Goal: Task Accomplishment & Management: Complete application form

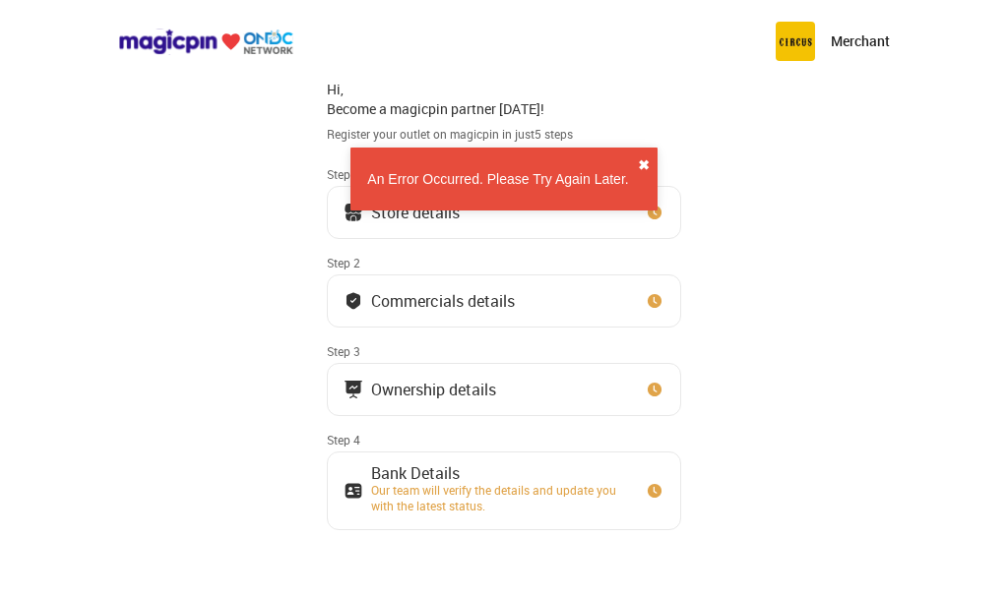
click at [643, 167] on button "✖" at bounding box center [644, 166] width 12 height 20
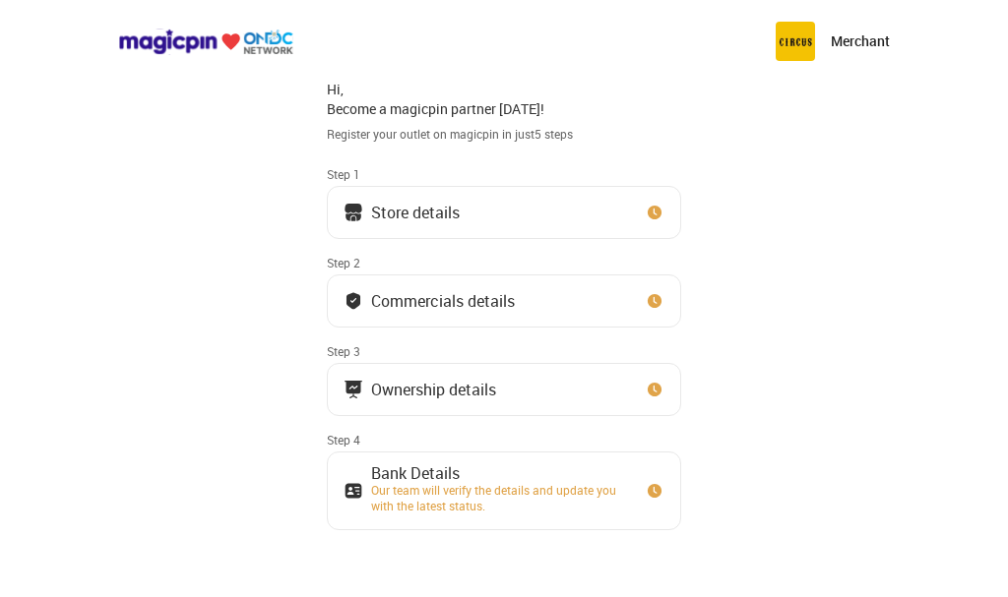
click at [562, 214] on button "Store details" at bounding box center [504, 212] width 354 height 53
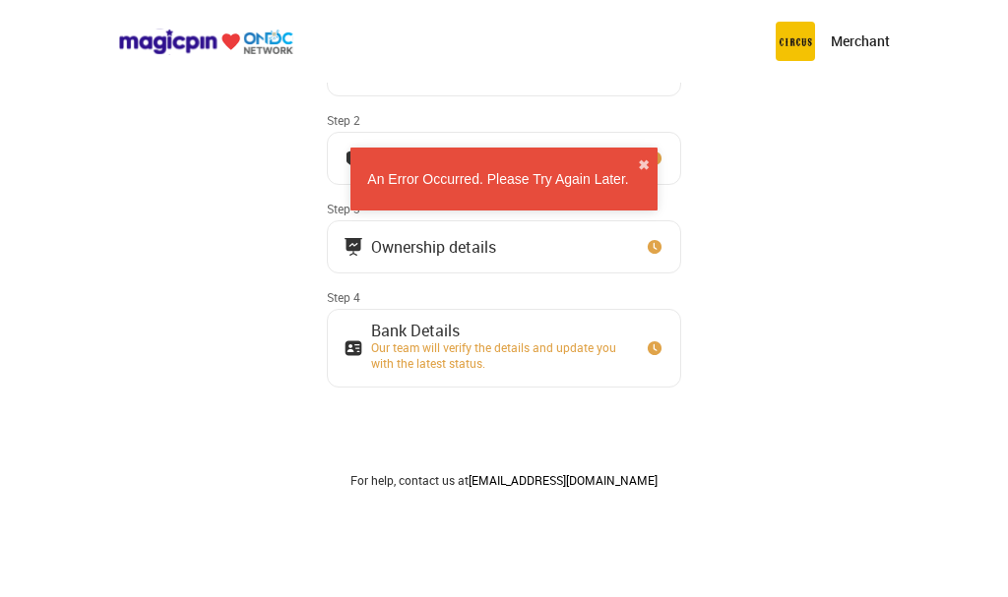
scroll to position [211, 0]
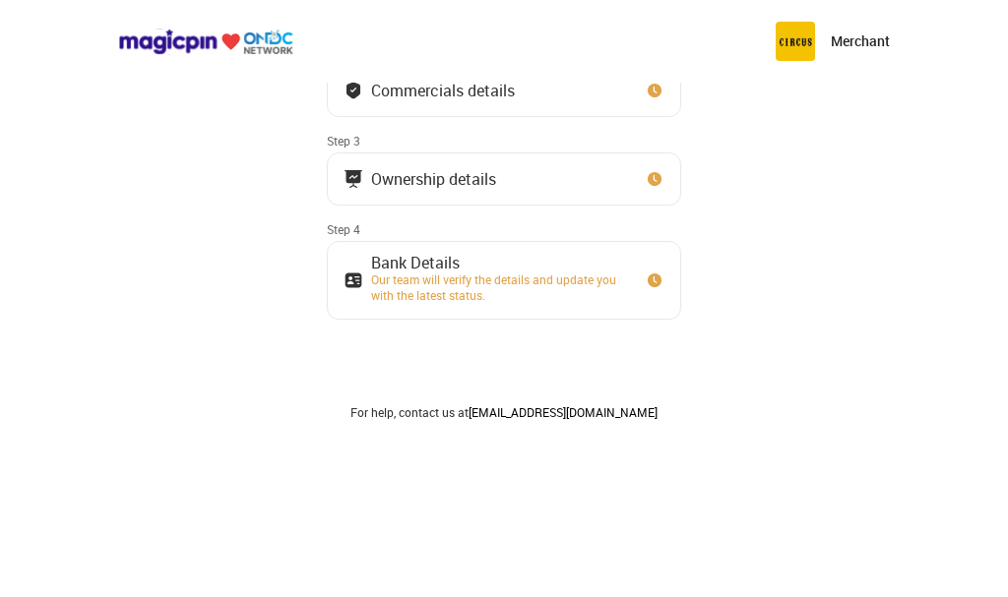
click at [485, 294] on div "Our team will verify the details and update you with the latest status." at bounding box center [499, 287] width 256 height 31
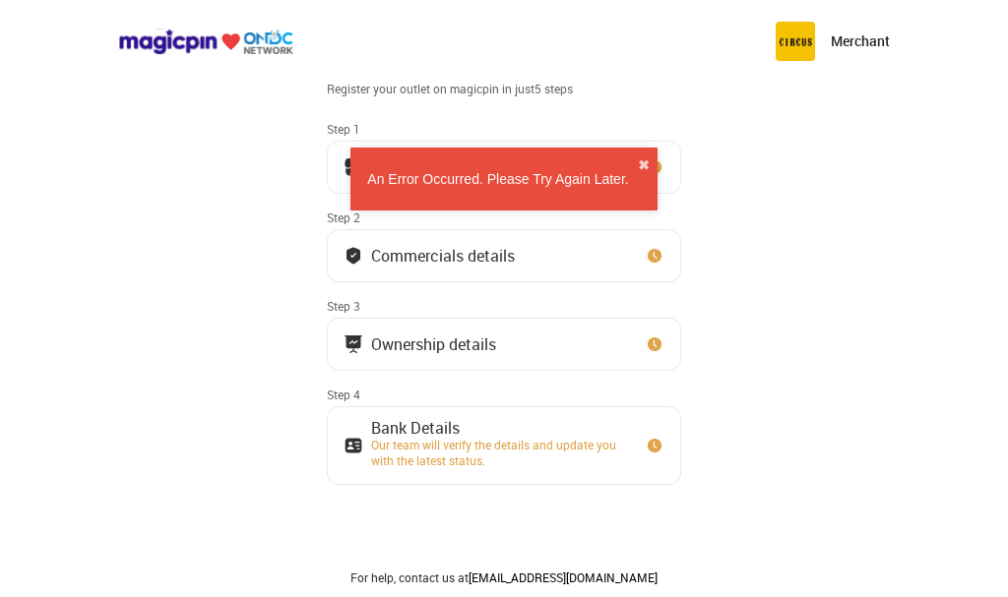
scroll to position [0, 0]
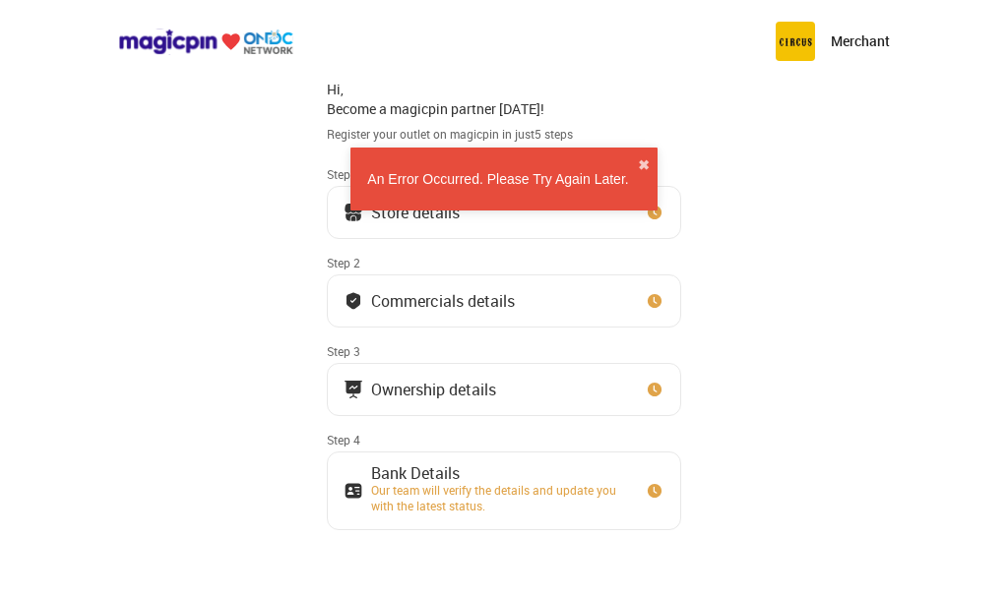
click at [865, 33] on p "Merchant" at bounding box center [860, 41] width 59 height 20
click at [811, 40] on img at bounding box center [795, 41] width 39 height 39
click at [641, 161] on button "✖" at bounding box center [644, 166] width 12 height 20
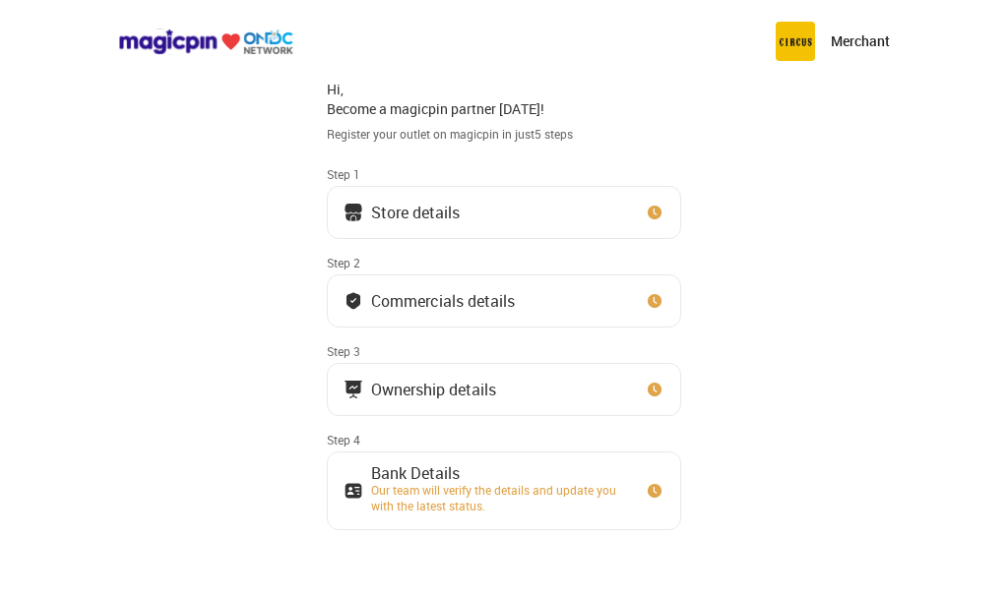
scroll to position [211, 0]
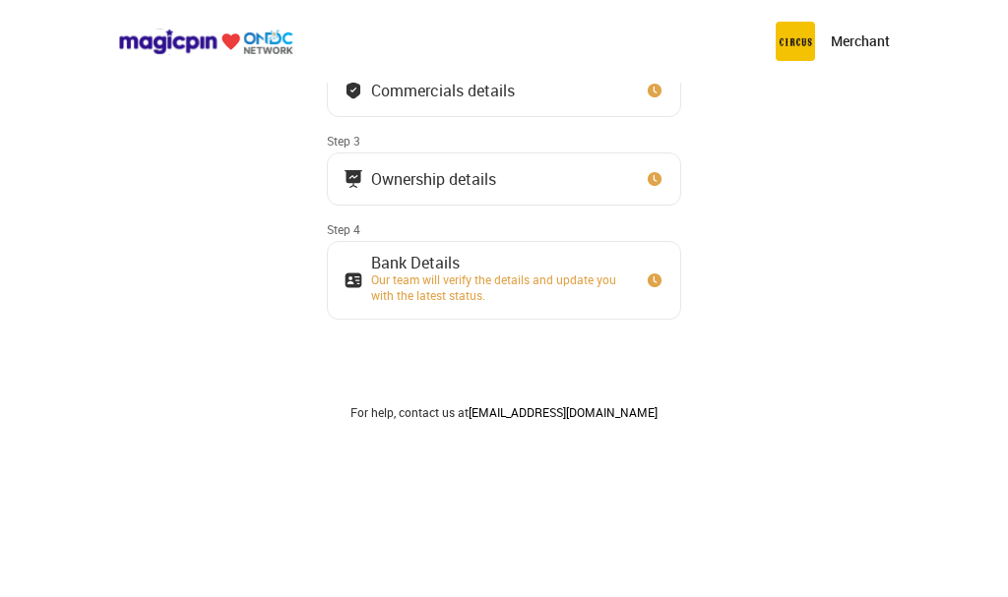
click at [532, 94] on button "Commercials details" at bounding box center [504, 90] width 354 height 53
click at [366, 96] on div "Commercials details" at bounding box center [429, 91] width 171 height 20
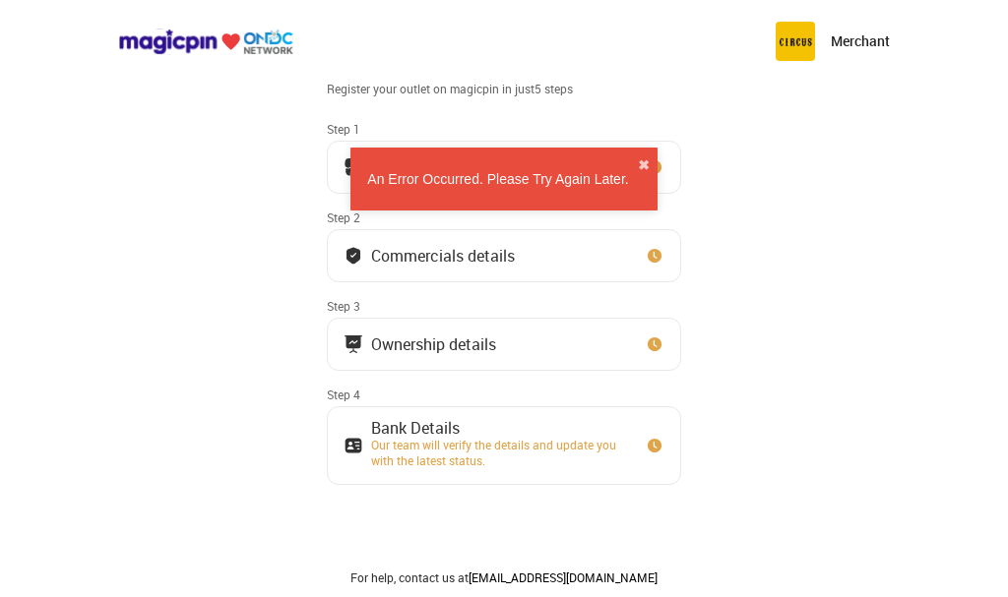
scroll to position [0, 0]
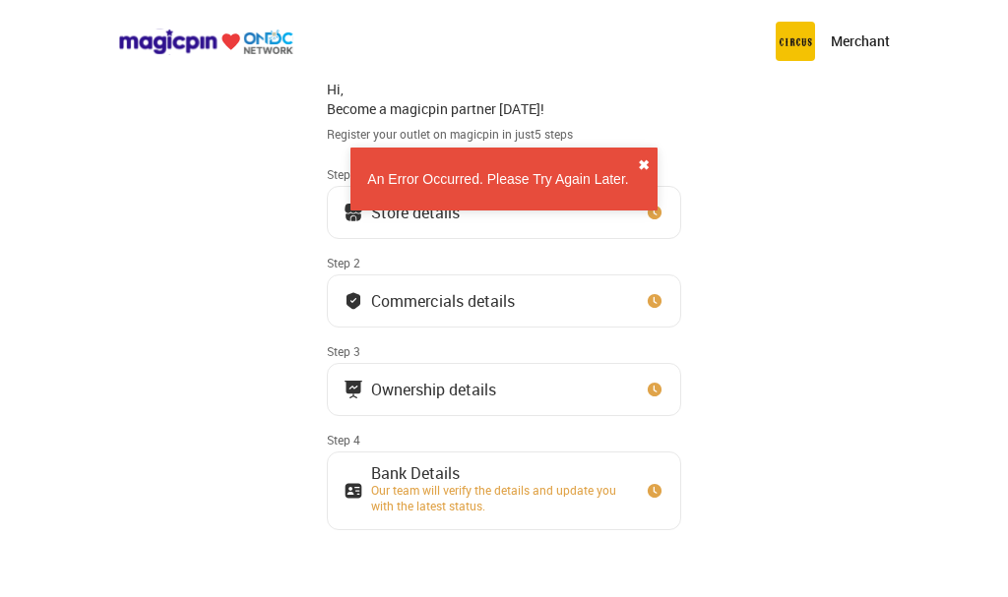
click at [644, 166] on button "✖" at bounding box center [644, 166] width 12 height 20
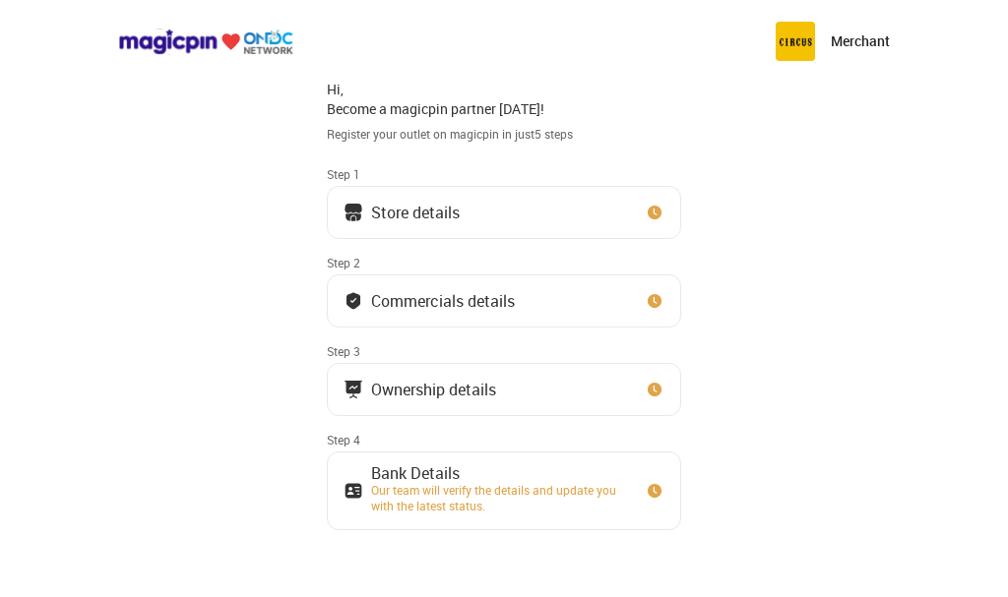
click at [652, 206] on img at bounding box center [655, 213] width 20 height 20
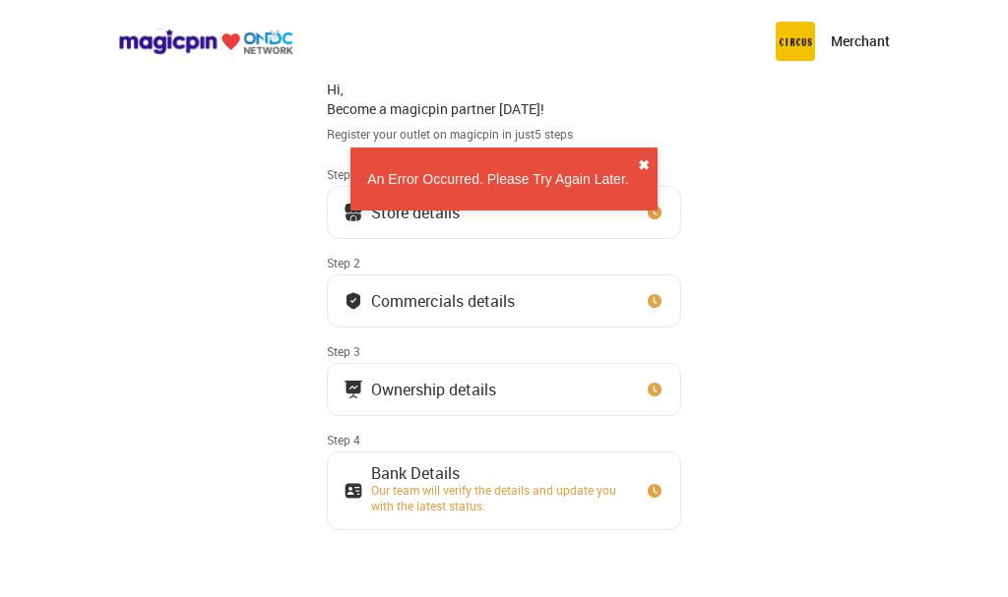
click at [641, 158] on button "✖" at bounding box center [644, 166] width 12 height 20
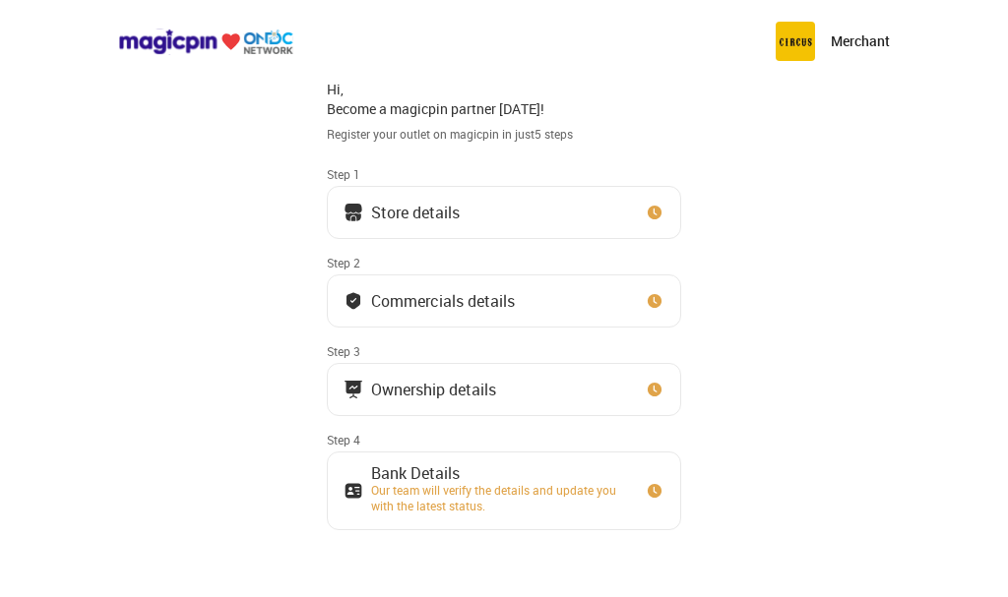
click at [651, 210] on img at bounding box center [655, 213] width 20 height 20
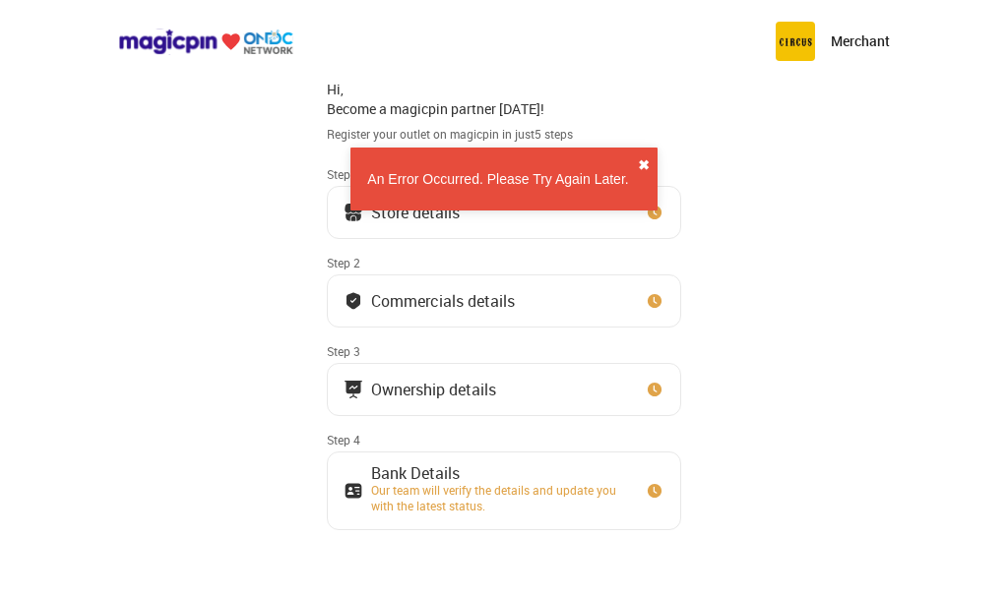
click at [644, 160] on button "✖" at bounding box center [644, 166] width 12 height 20
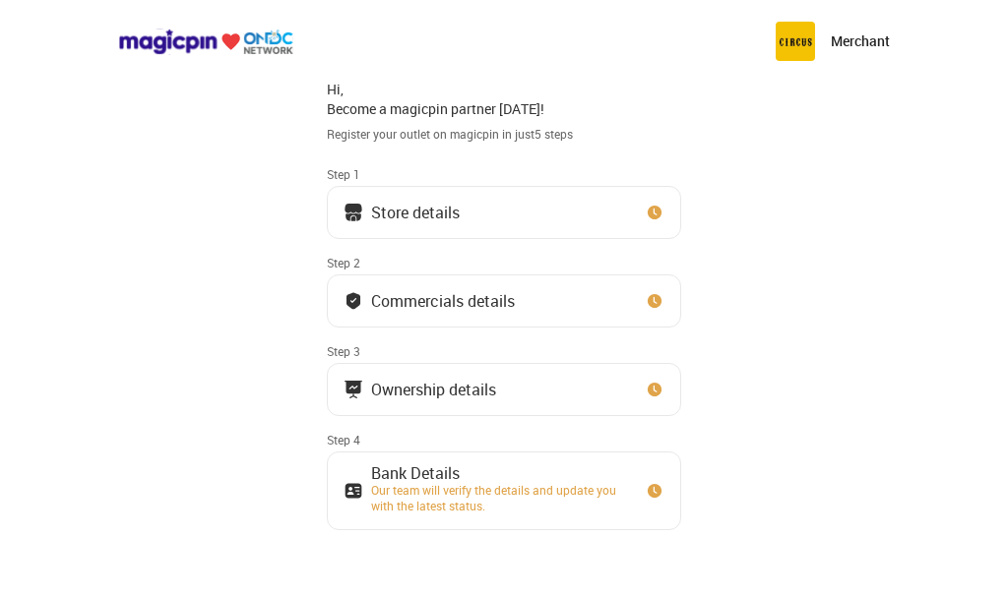
click at [437, 494] on div "Our team will verify the details and update you with the latest status." at bounding box center [499, 497] width 256 height 31
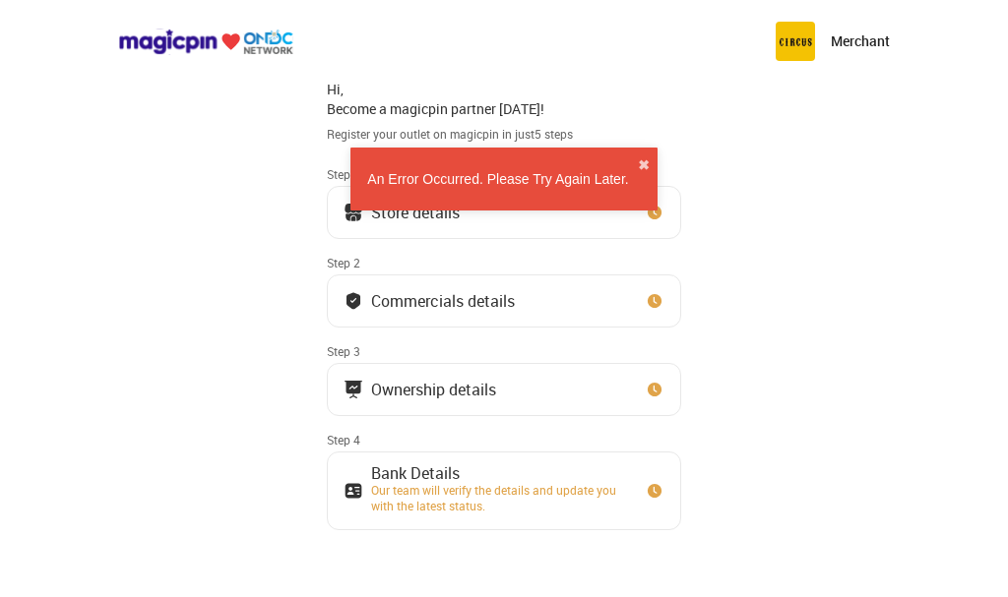
click at [475, 248] on div "Hi, Become a magicpin partner [DATE]! Register your outlet on magicpin in just …" at bounding box center [504, 350] width 354 height 562
click at [492, 157] on div "An Error Occurred. Please Try Again Later. ✖" at bounding box center [503, 179] width 307 height 63
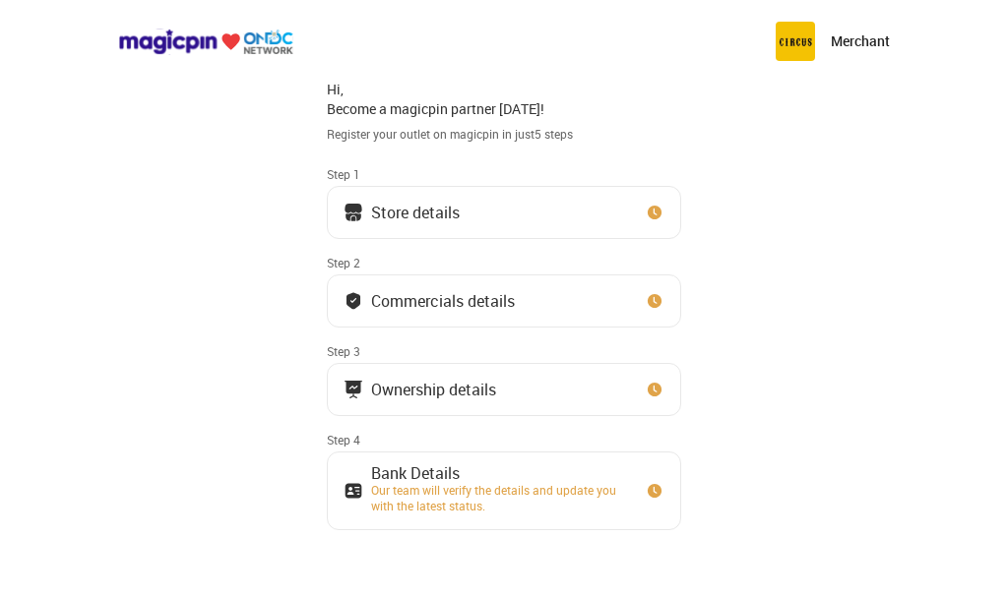
click at [510, 178] on div "Step 1" at bounding box center [504, 174] width 354 height 16
drag, startPoint x: 476, startPoint y: 255, endPoint x: 466, endPoint y: 294, distance: 40.8
click at [476, 256] on div "Step 2" at bounding box center [504, 263] width 354 height 16
click at [469, 304] on div "Commercials details" at bounding box center [443, 301] width 144 height 10
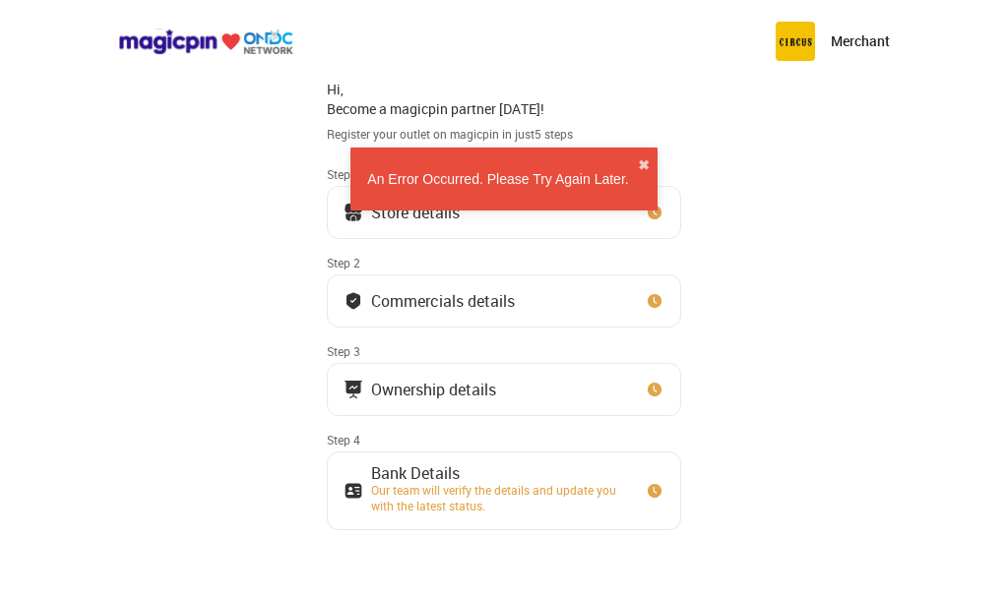
drag, startPoint x: 452, startPoint y: 376, endPoint x: 444, endPoint y: 452, distance: 76.2
click at [452, 384] on button "Ownership details" at bounding box center [504, 389] width 354 height 53
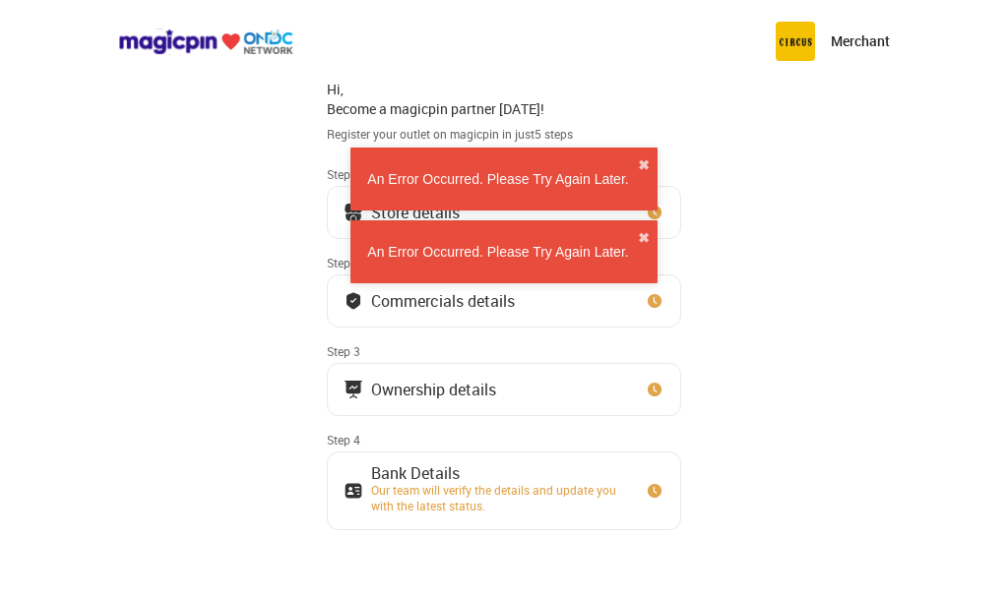
click at [439, 491] on div "Our team will verify the details and update you with the latest status." at bounding box center [499, 497] width 256 height 31
